Goal: Transaction & Acquisition: Purchase product/service

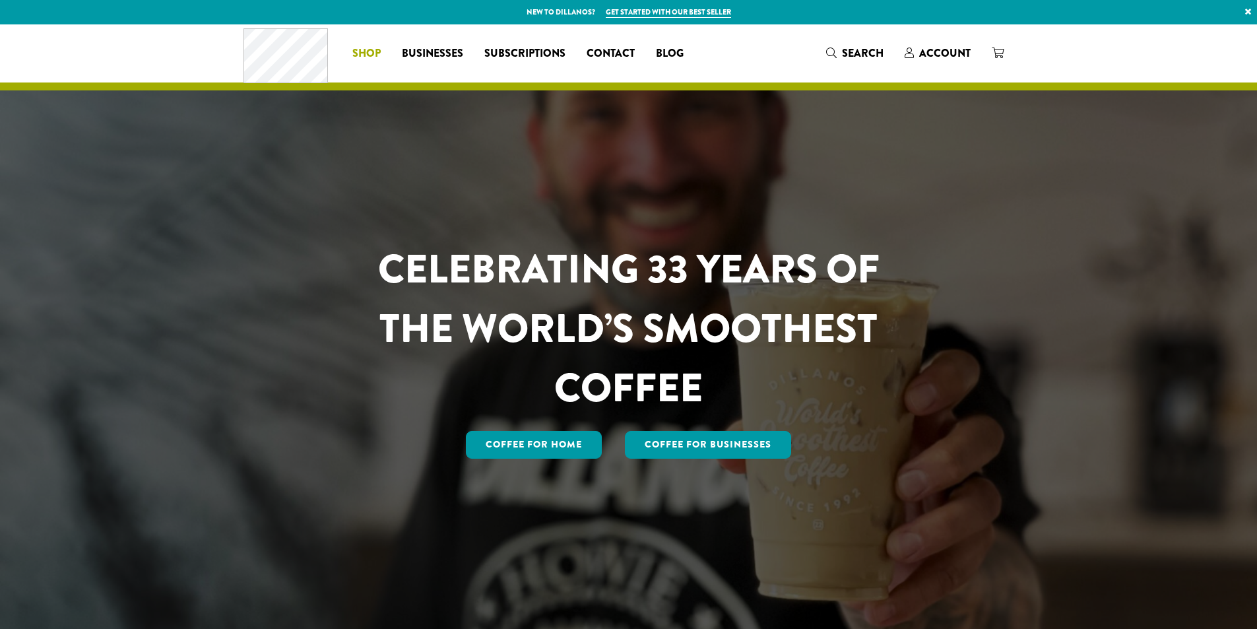
click at [366, 55] on span "Shop" at bounding box center [366, 54] width 28 height 16
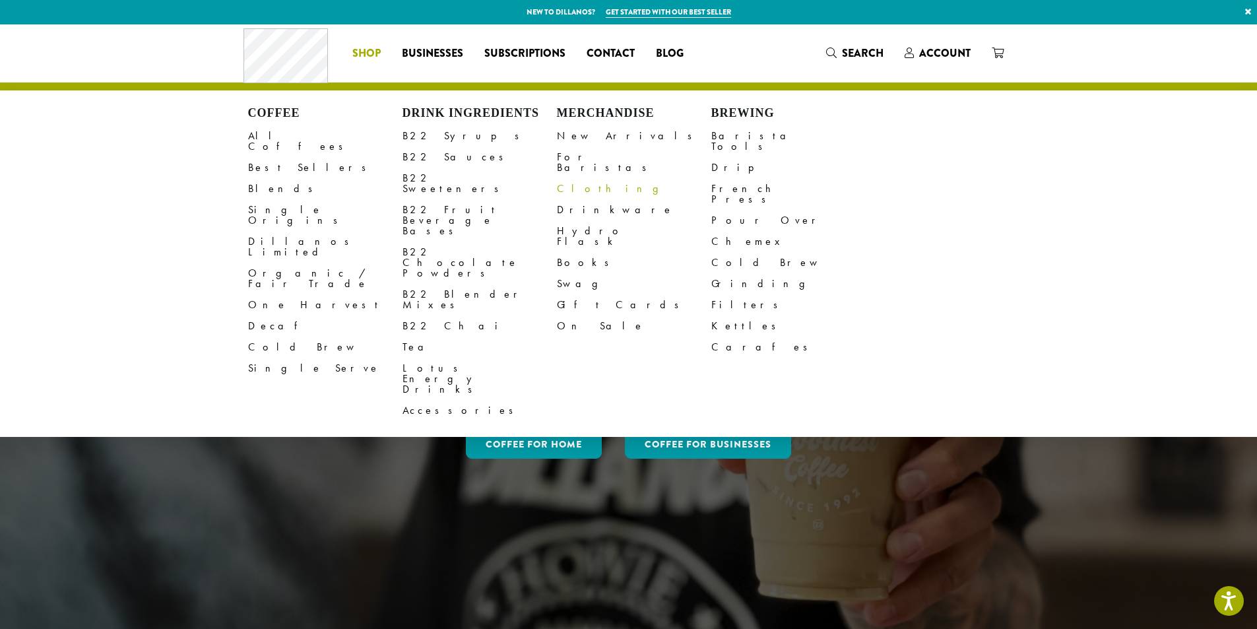
click at [578, 178] on link "Clothing" at bounding box center [634, 188] width 154 height 21
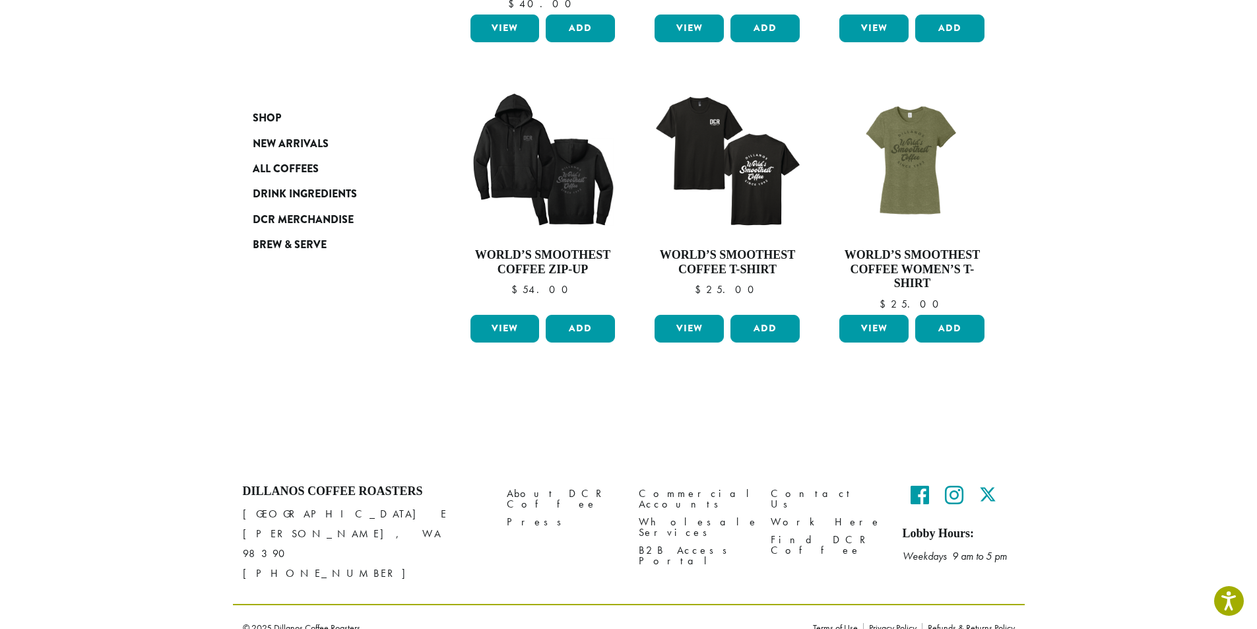
scroll to position [991, 0]
